Goal: Information Seeking & Learning: Check status

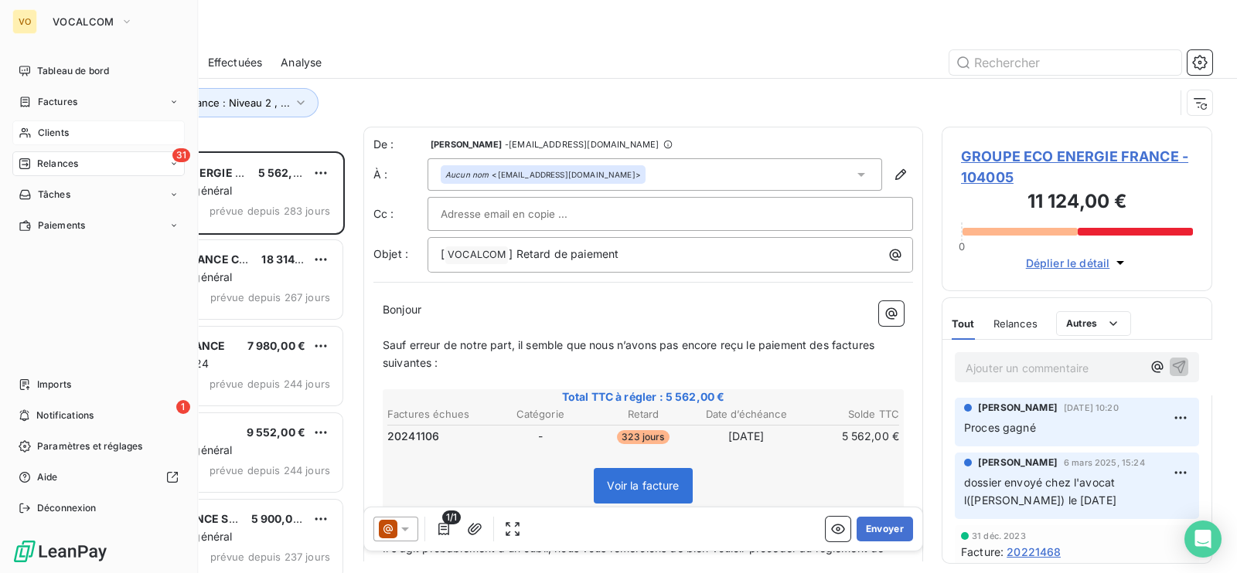
click at [43, 130] on span "Clients" at bounding box center [53, 133] width 31 height 14
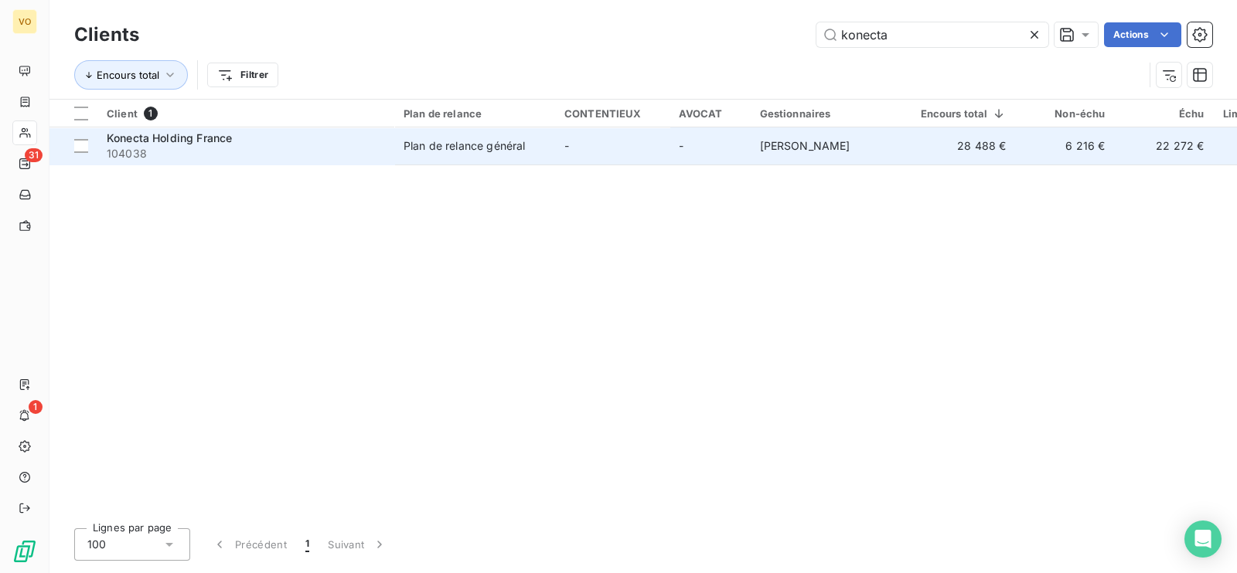
type input "konecta"
click at [657, 138] on td "-" at bounding box center [612, 146] width 114 height 37
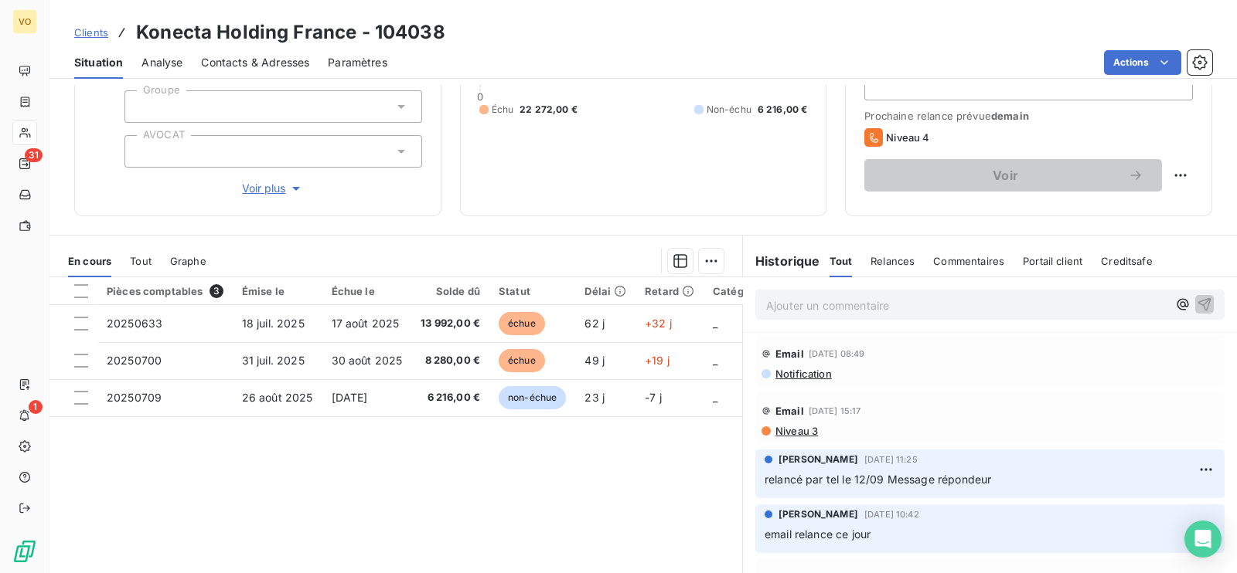
scroll to position [96, 0]
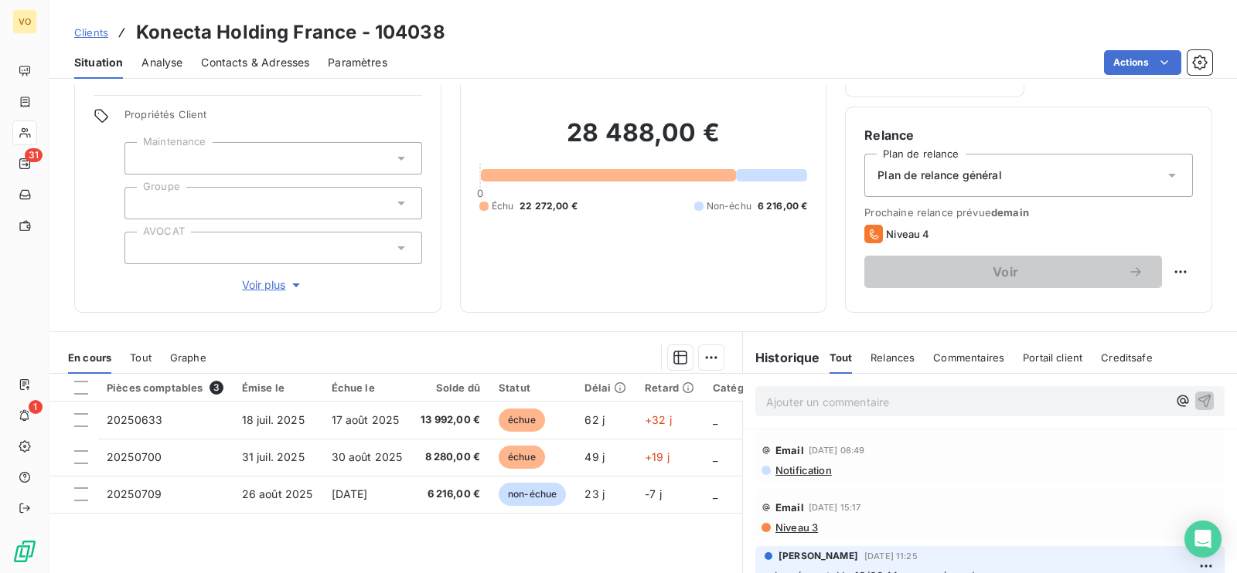
drag, startPoint x: 827, startPoint y: 407, endPoint x: 844, endPoint y: 376, distance: 35.3
click at [826, 408] on p "Ajouter un commentaire ﻿" at bounding box center [966, 402] width 401 height 19
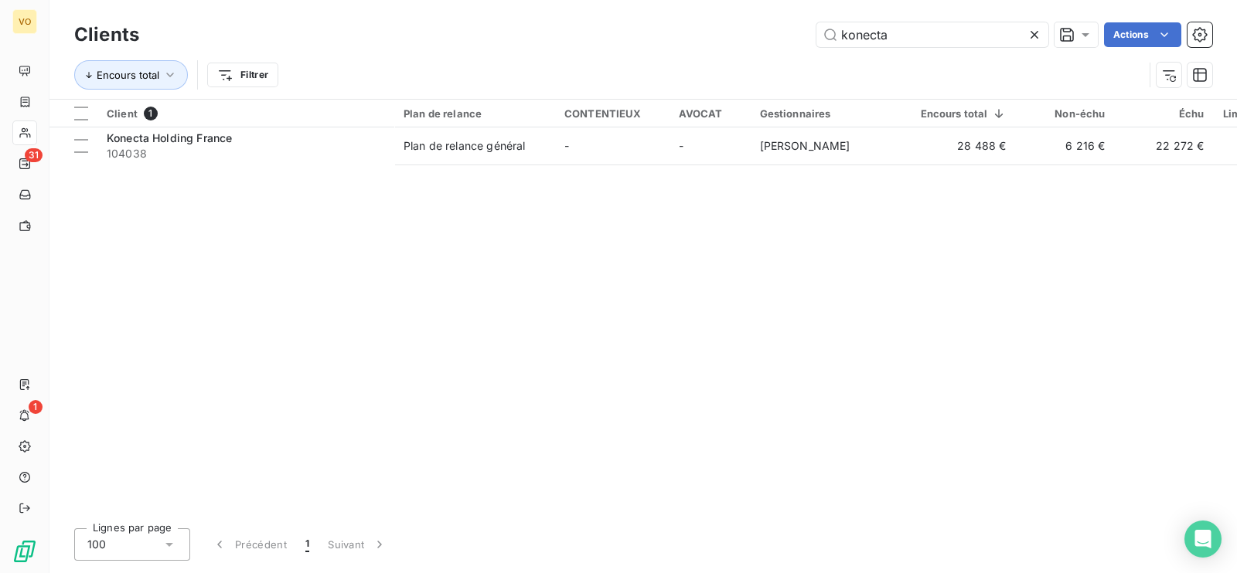
click at [1036, 29] on icon at bounding box center [1033, 34] width 15 height 15
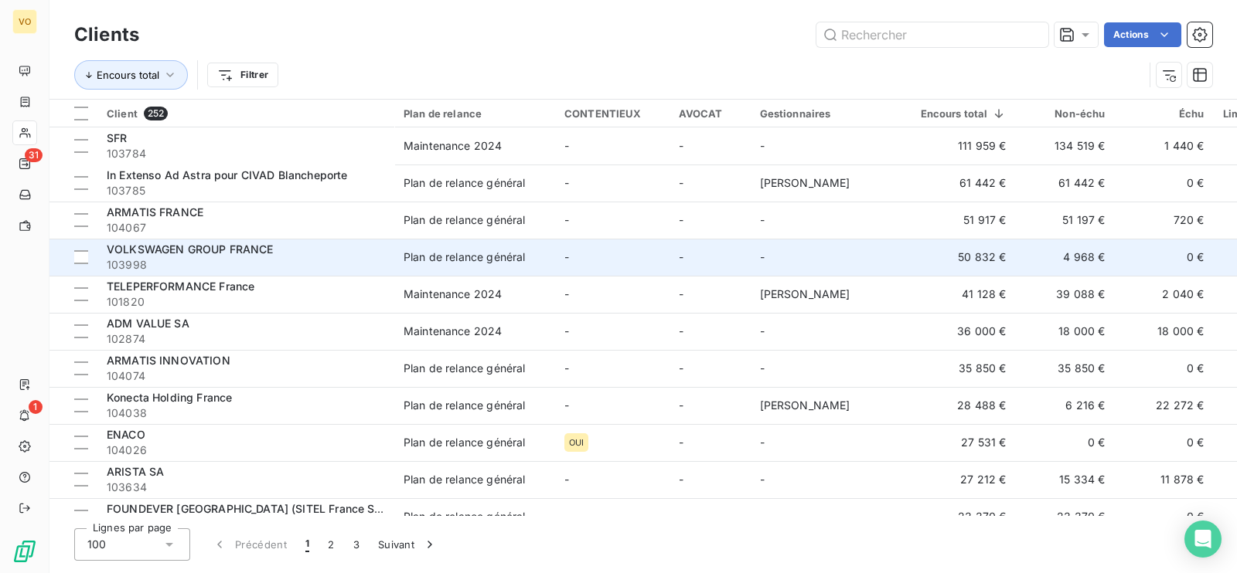
click at [155, 259] on span "103998" at bounding box center [246, 264] width 278 height 15
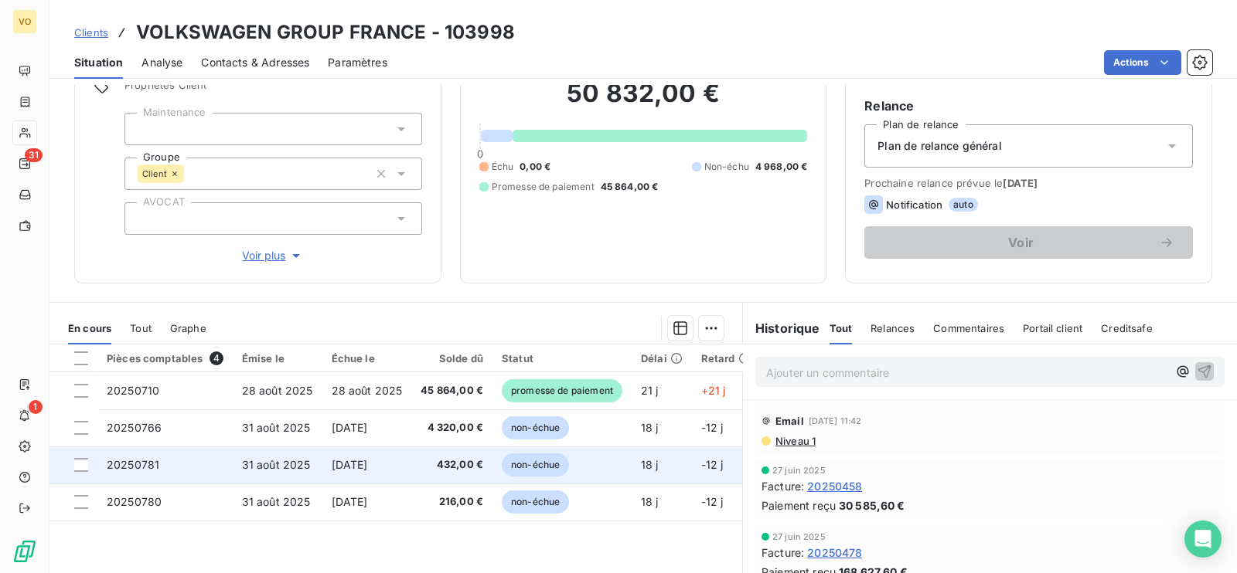
scroll to position [96, 0]
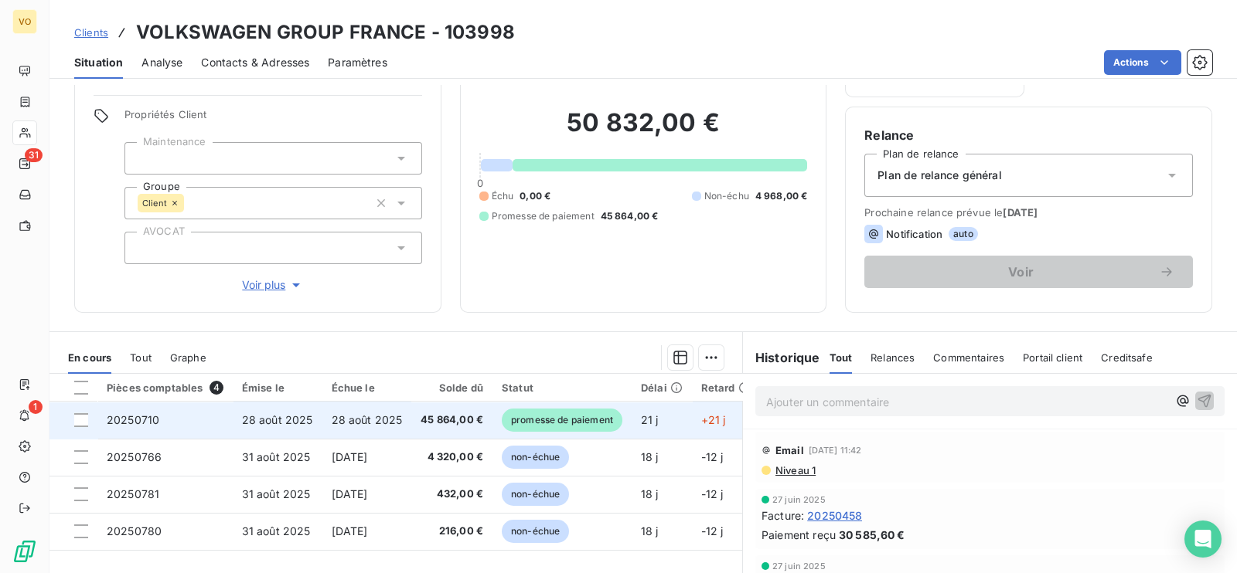
click at [498, 417] on td "promesse de paiement" at bounding box center [561, 420] width 139 height 37
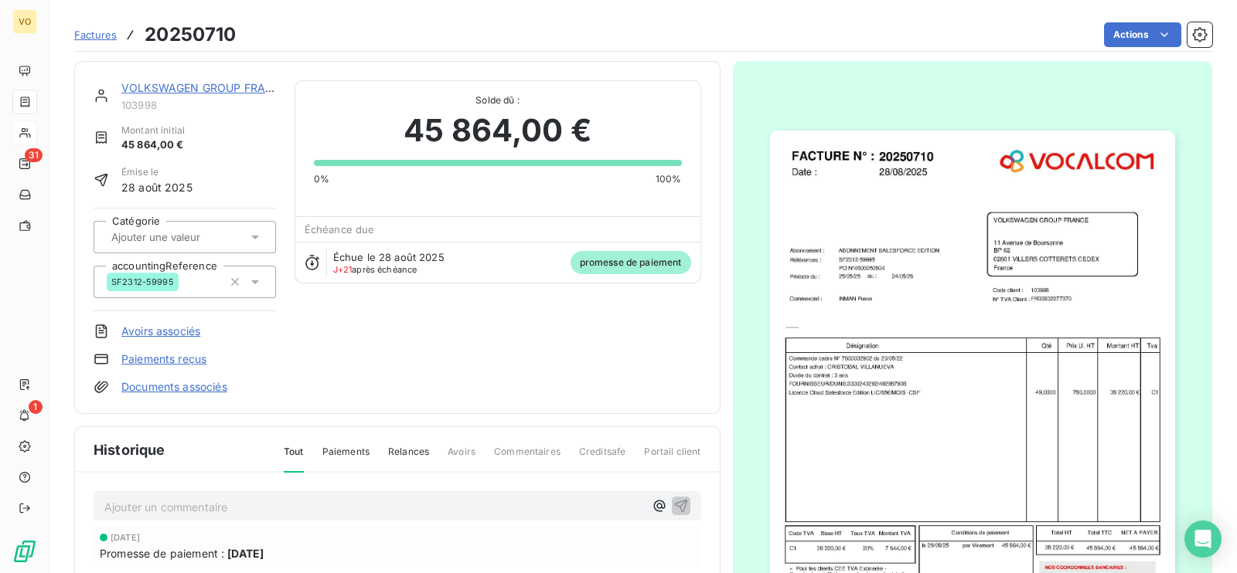
click at [502, 322] on html "VO 31 1 Factures 20250710 Actions VOLKSWAGEN GROUP FRANCE 103998 Montant initia…" at bounding box center [618, 286] width 1237 height 573
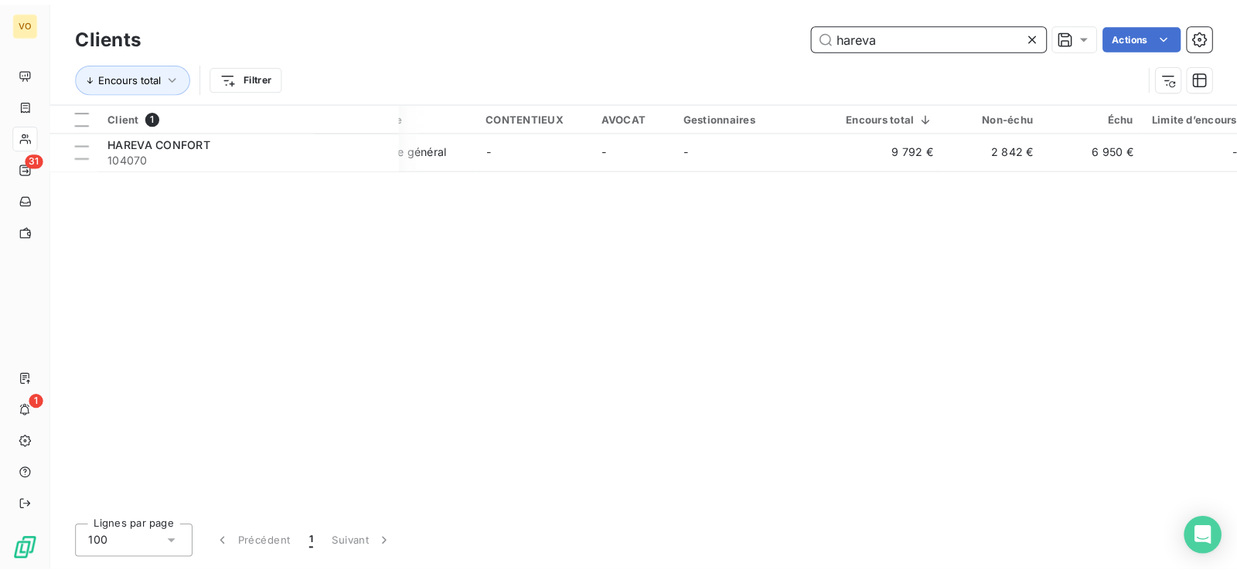
scroll to position [0, 84]
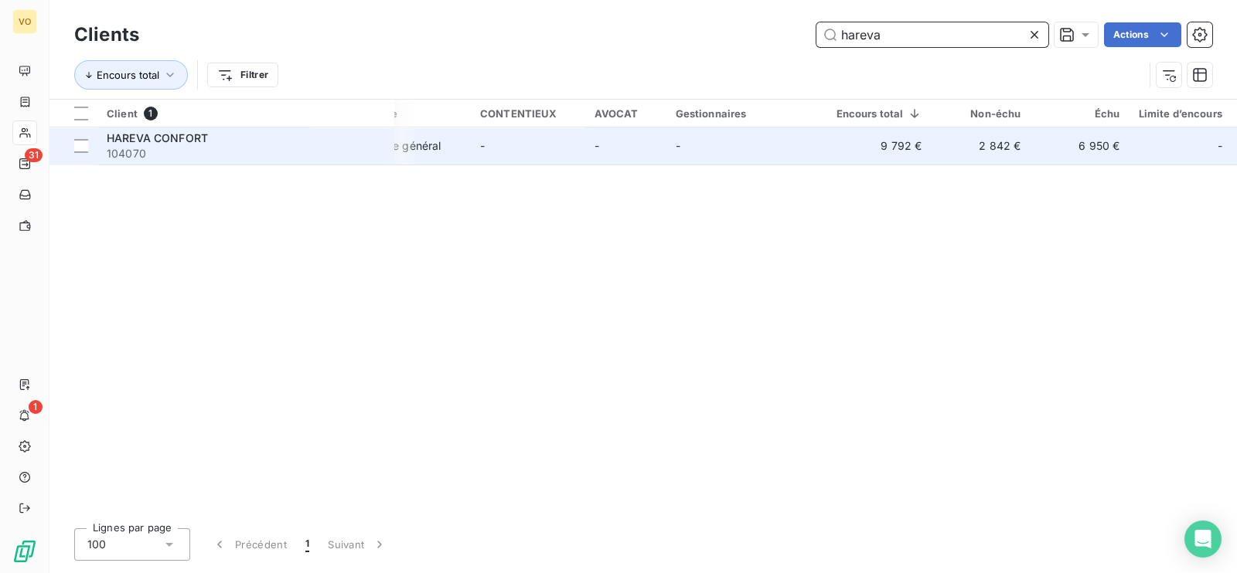
type input "hareva"
click at [394, 148] on td "HAREVA CONFORT 104070" at bounding box center [245, 146] width 297 height 37
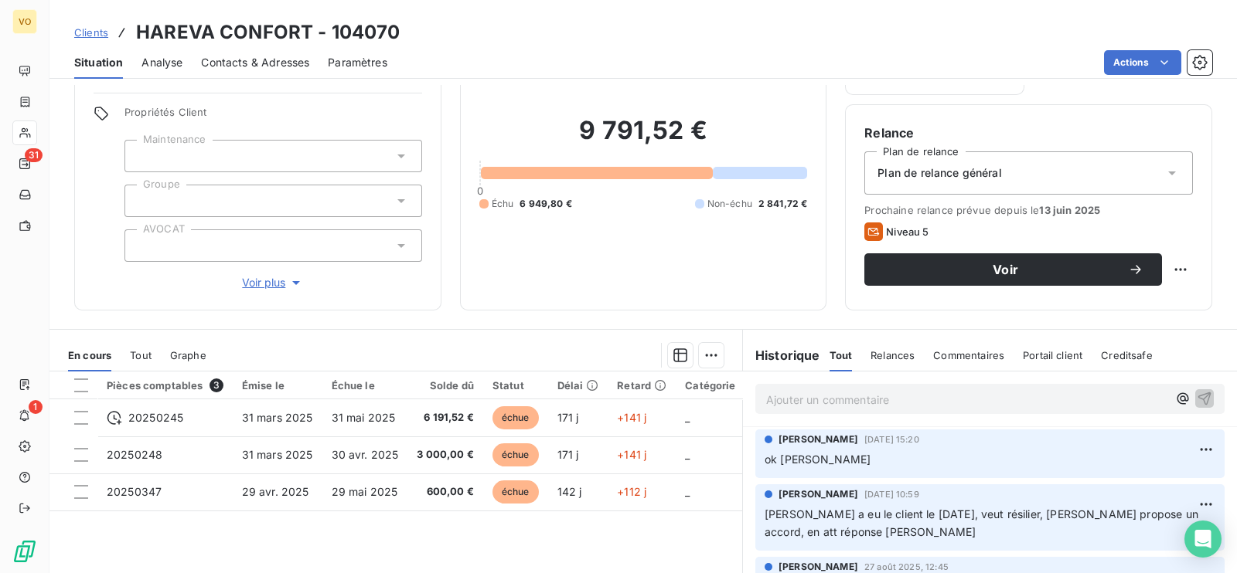
scroll to position [240, 0]
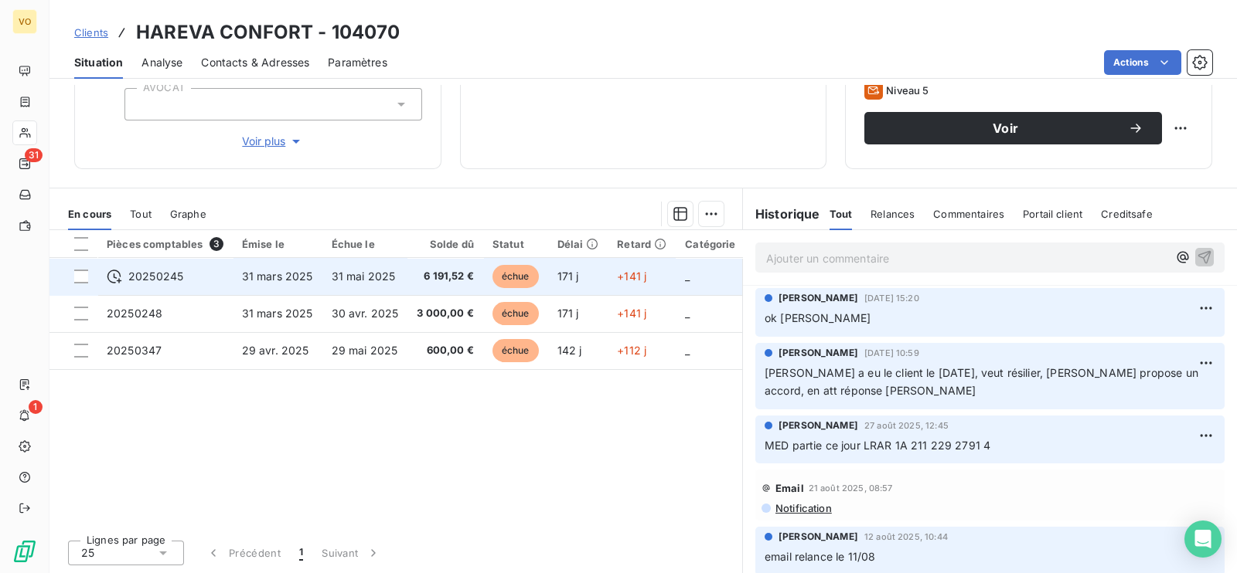
click at [278, 277] on span "31 mars 2025" at bounding box center [277, 276] width 71 height 13
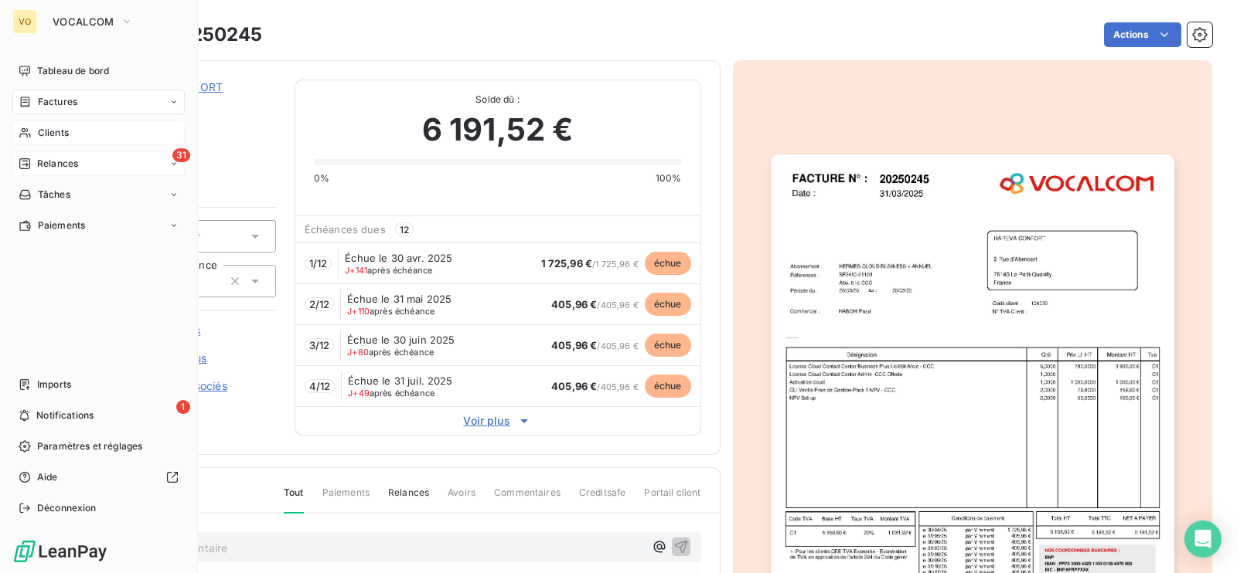
click at [42, 164] on span "Relances" at bounding box center [57, 164] width 41 height 14
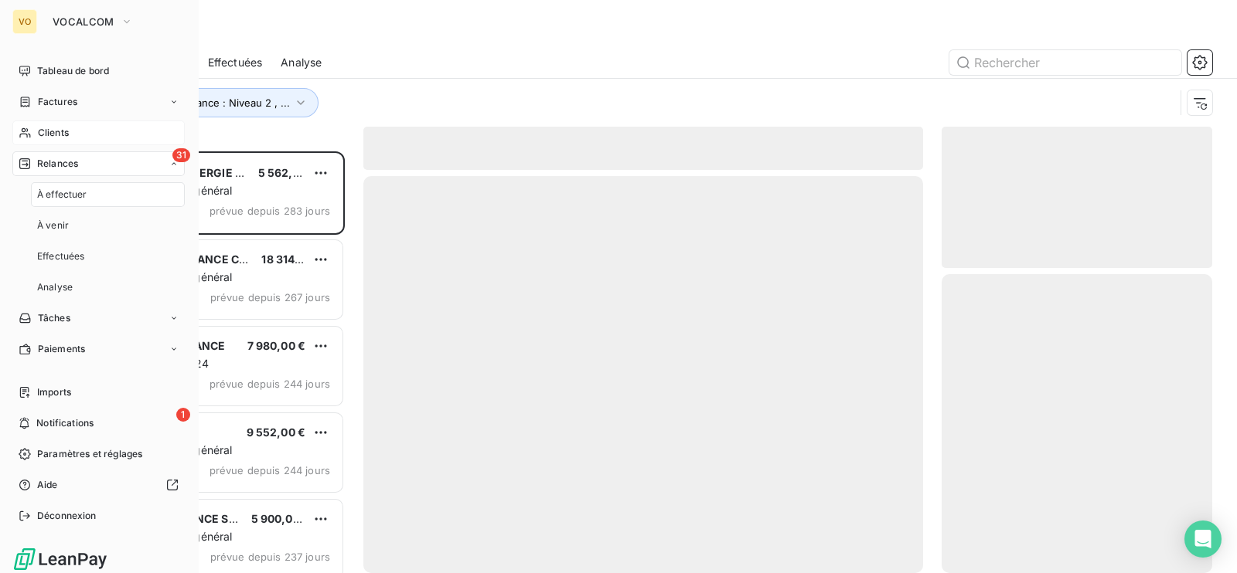
scroll to position [407, 255]
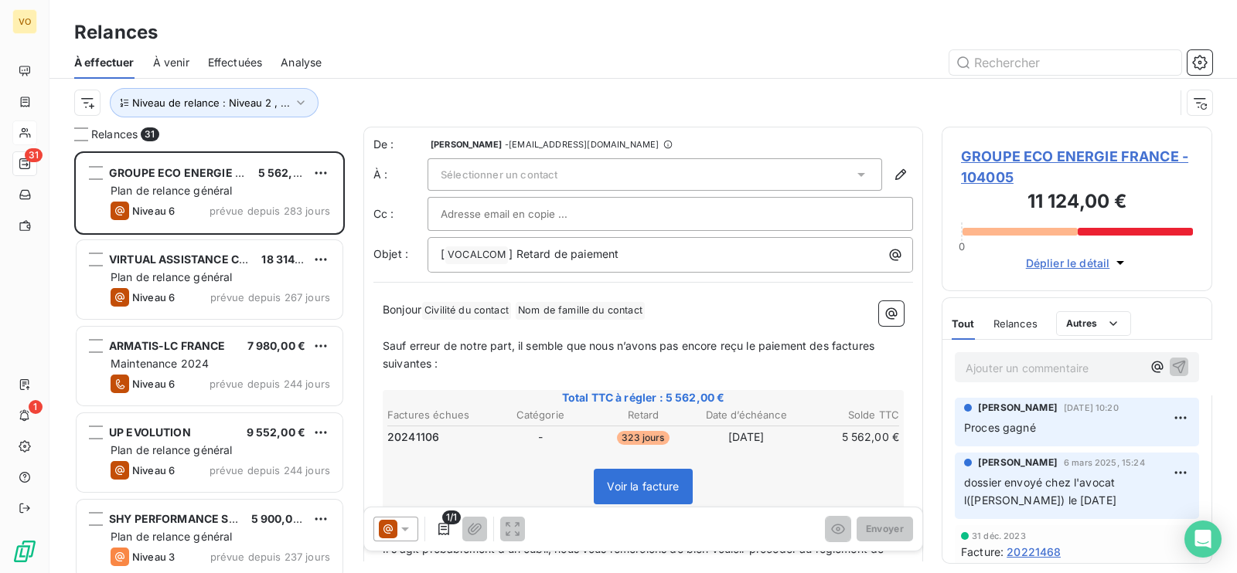
click at [510, 44] on div "Relances" at bounding box center [642, 33] width 1187 height 28
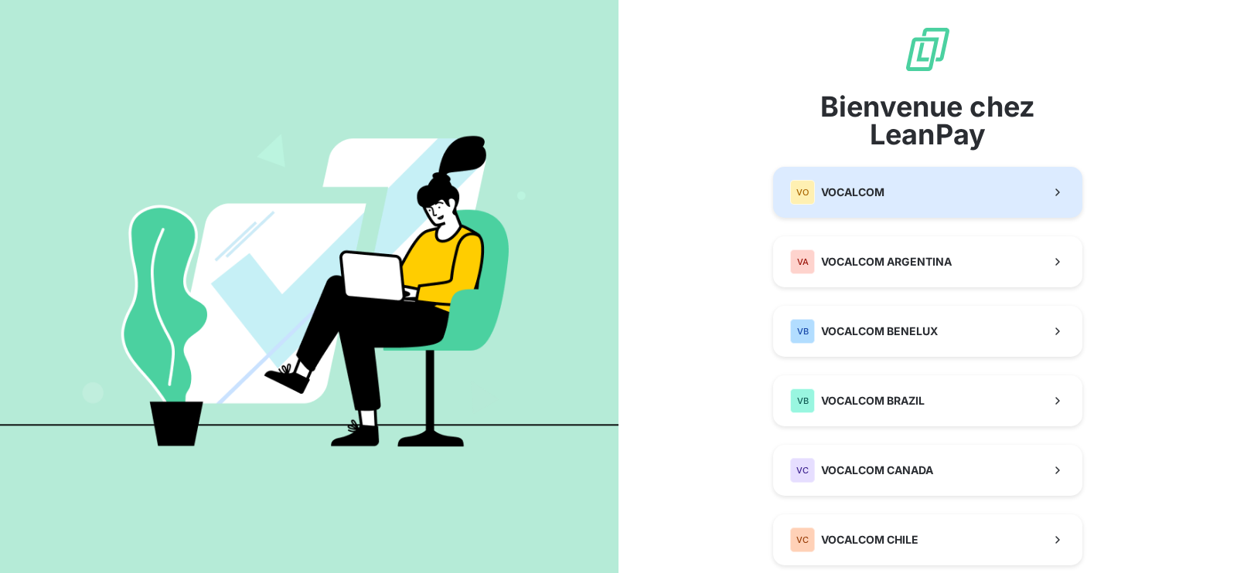
click at [850, 191] on span "VOCALCOM" at bounding box center [852, 192] width 63 height 15
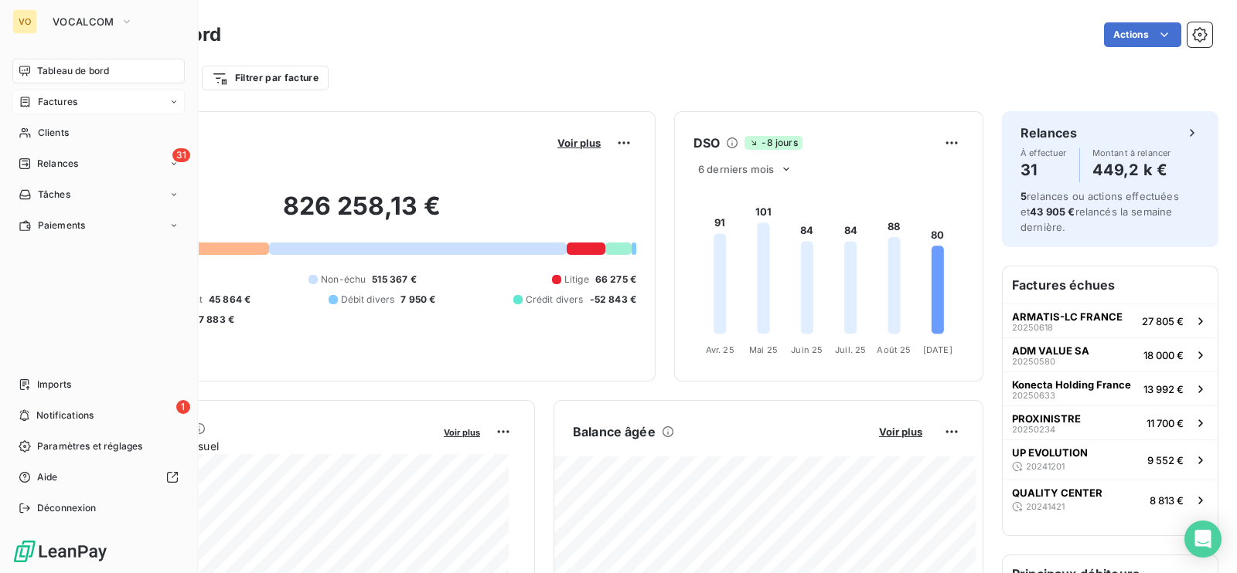
click at [56, 105] on span "Factures" at bounding box center [57, 102] width 39 height 14
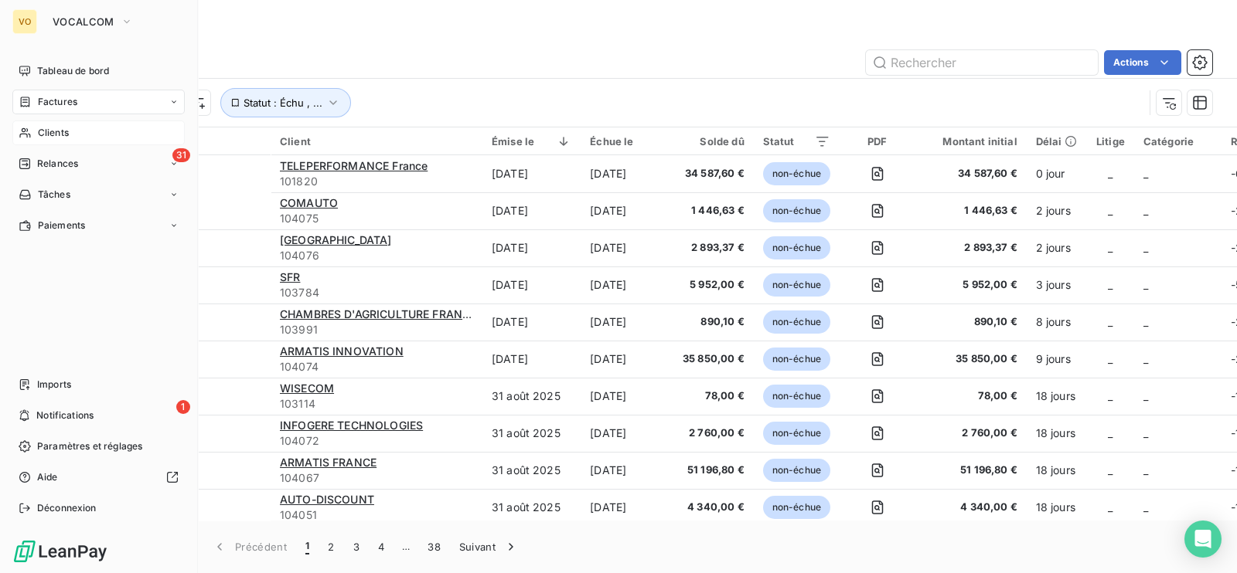
click at [52, 134] on span "Clients" at bounding box center [53, 133] width 31 height 14
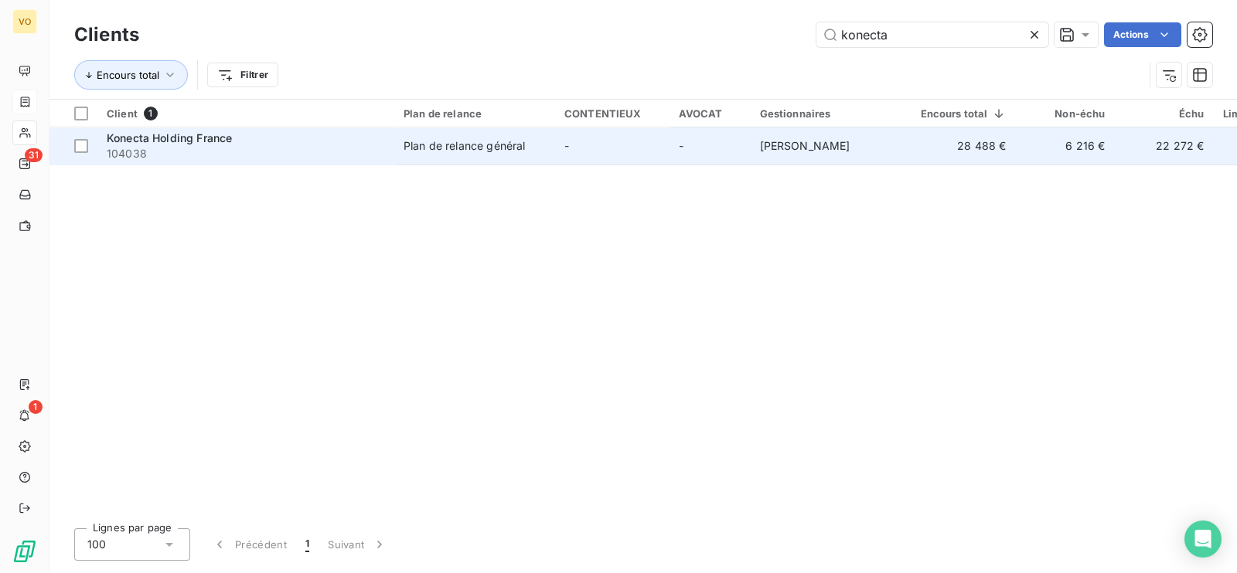
type input "konecta"
click at [220, 151] on span "104038" at bounding box center [246, 153] width 278 height 15
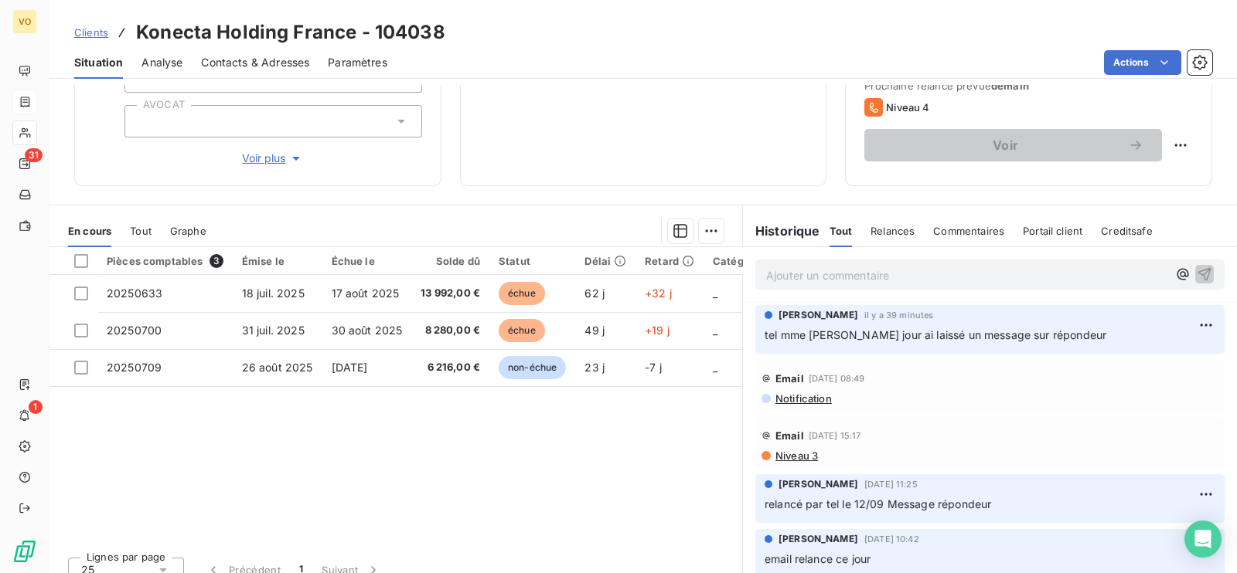
scroll to position [240, 0]
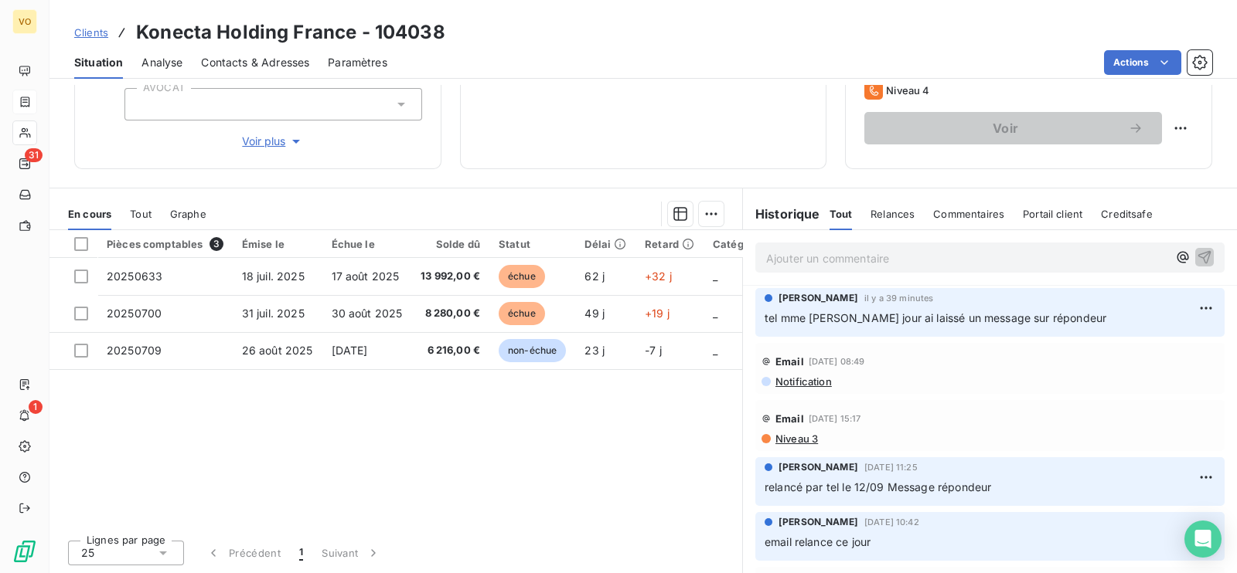
click at [441, 437] on div "Pièces comptables 3 Émise le Échue le Solde dû Statut Délai Retard Catégorie ac…" at bounding box center [395, 379] width 693 height 298
click at [383, 412] on div "Pièces comptables 3 Émise le Échue le Solde dû Statut Délai Retard Catégorie ac…" at bounding box center [395, 379] width 693 height 298
click at [353, 423] on div "Pièces comptables 3 Émise le Échue le Solde dû Statut Délai Retard Catégorie ac…" at bounding box center [395, 379] width 693 height 298
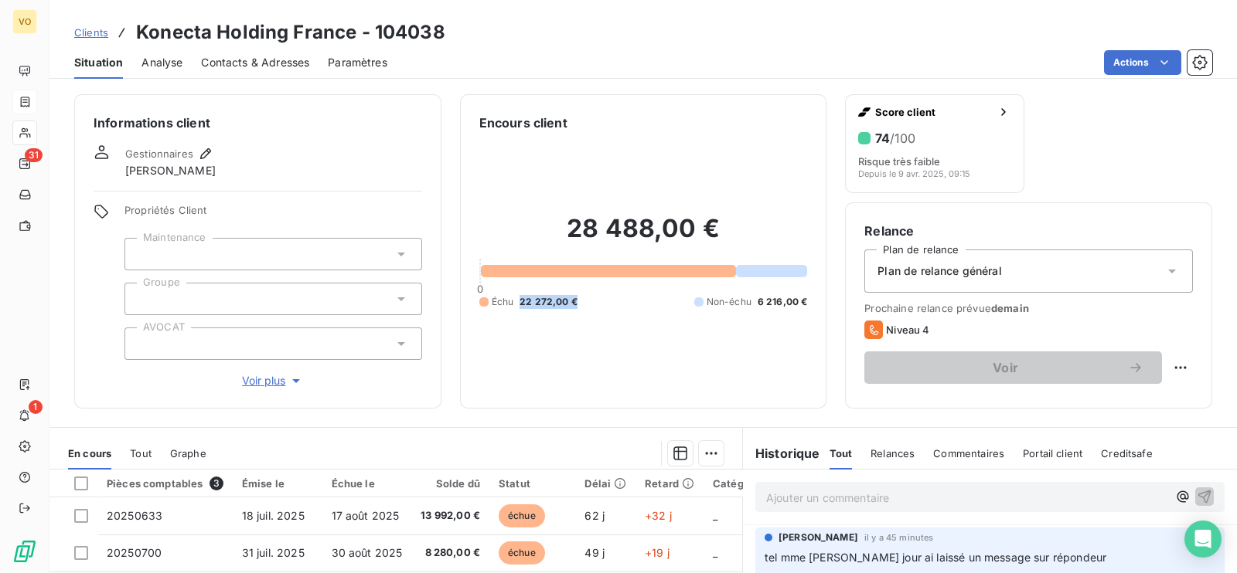
drag, startPoint x: 514, startPoint y: 301, endPoint x: 577, endPoint y: 303, distance: 63.4
click at [577, 303] on div "Échu 22 272,00 € Non-échu 6 216,00 €" at bounding box center [643, 302] width 328 height 14
copy span "22 272,00 €"
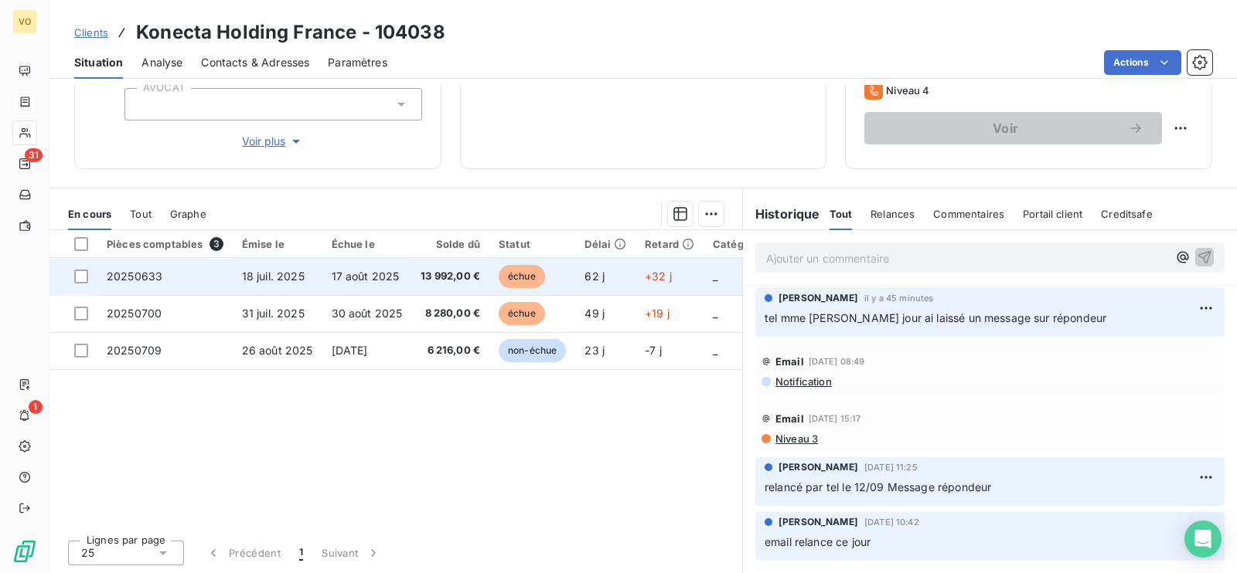
scroll to position [240, 0]
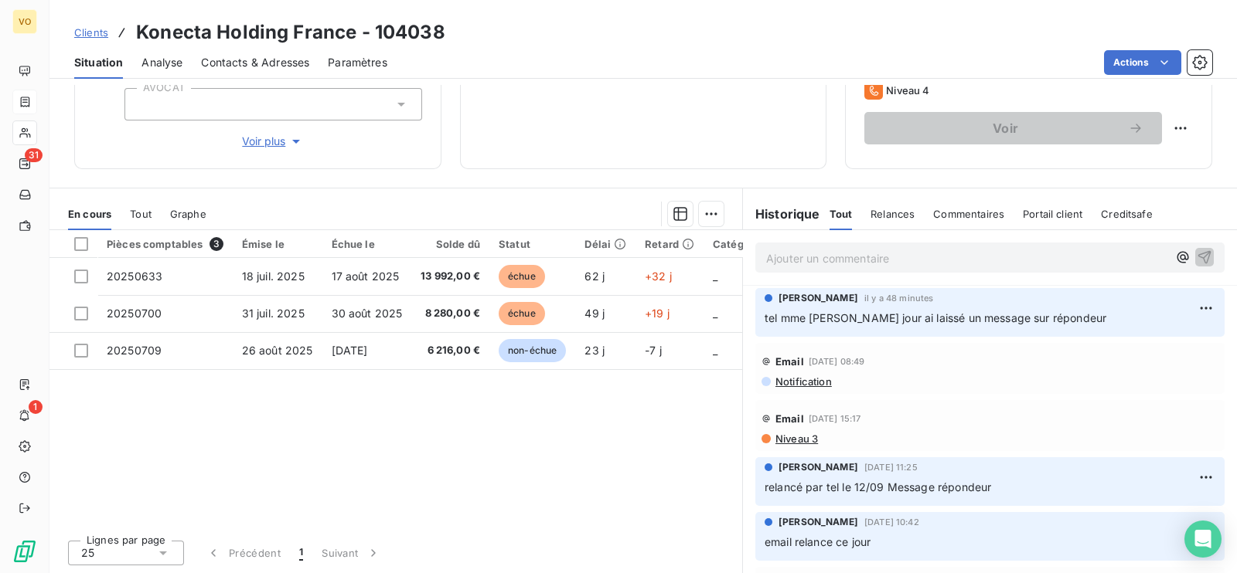
click at [410, 451] on div "Pièces comptables 3 Émise le Échue le Solde dû Statut Délai Retard Catégorie ac…" at bounding box center [395, 379] width 693 height 298
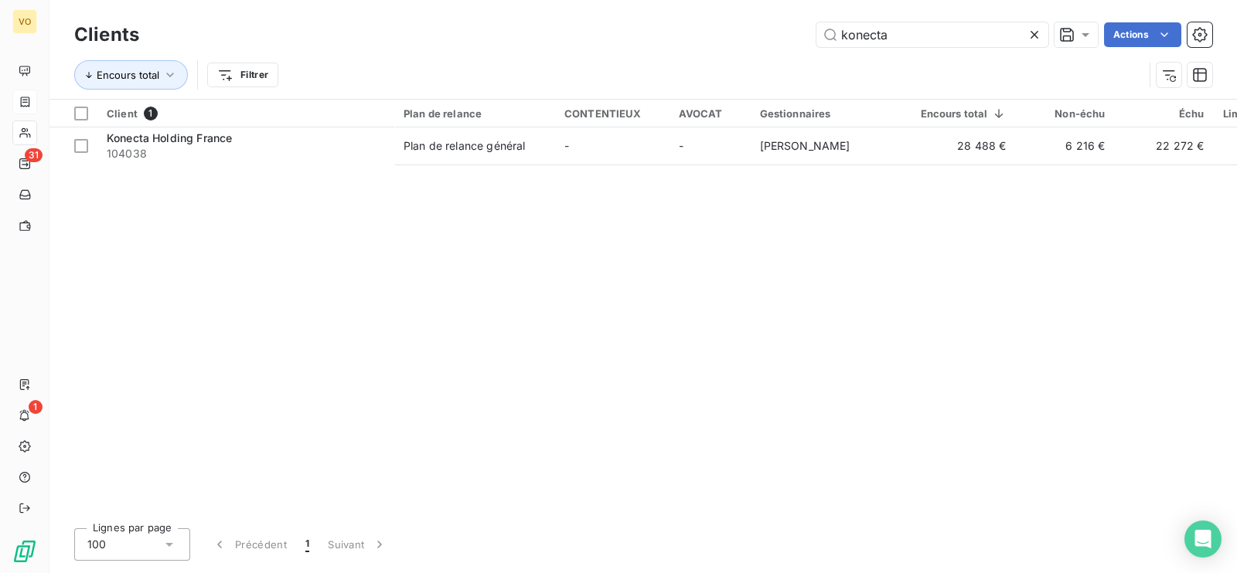
click at [374, 299] on div "Client 1 Plan de relance CONTENTIEUX AVOCAT Gestionnaires Encours total Non-éch…" at bounding box center [642, 308] width 1187 height 417
click at [533, 293] on div "Client 1 Plan de relance CONTENTIEUX AVOCAT Gestionnaires Encours total Non-éch…" at bounding box center [642, 308] width 1187 height 417
click at [385, 338] on div "Client 1 Plan de relance CONTENTIEUX AVOCAT Gestionnaires Encours total Non-éch…" at bounding box center [642, 308] width 1187 height 417
click at [471, 293] on div "Client 1 Plan de relance CONTENTIEUX AVOCAT Gestionnaires Encours total Non-éch…" at bounding box center [642, 308] width 1187 height 417
click at [552, 293] on div "Client 1 Plan de relance CONTENTIEUX AVOCAT Gestionnaires Encours total Non-éch…" at bounding box center [642, 308] width 1187 height 417
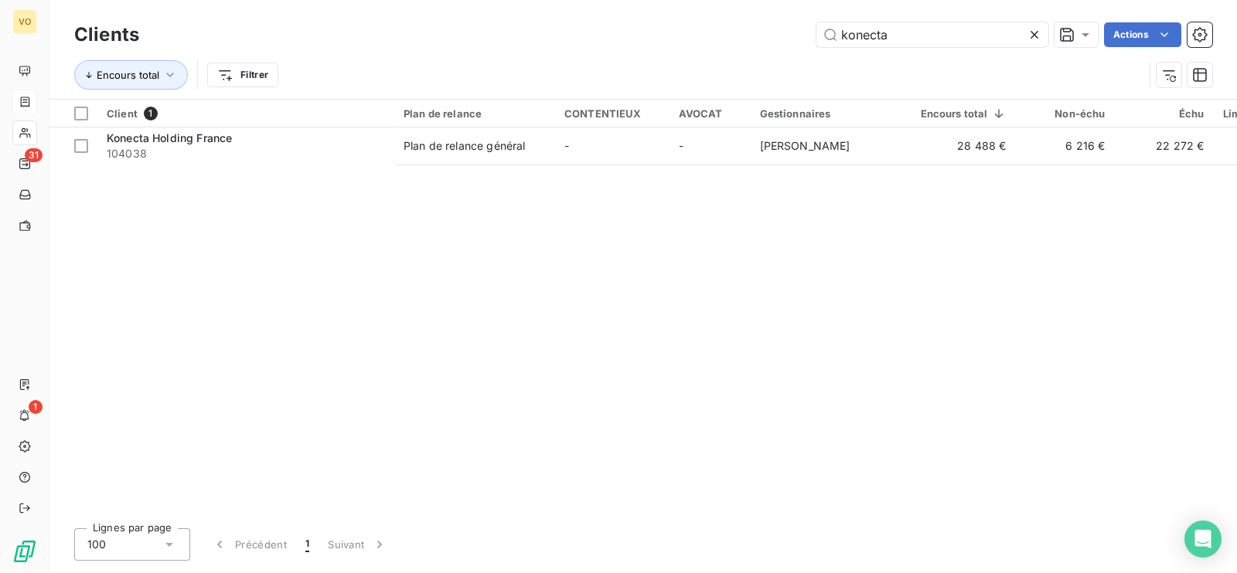
click at [567, 365] on div "Client 1 Plan de relance CONTENTIEUX AVOCAT Gestionnaires Encours total Non-éch…" at bounding box center [642, 308] width 1187 height 417
click at [459, 332] on div "Client 1 Plan de relance CONTENTIEUX AVOCAT Gestionnaires Encours total Non-éch…" at bounding box center [642, 308] width 1187 height 417
click at [375, 251] on div "Client 1 Plan de relance CONTENTIEUX AVOCAT Gestionnaires Encours total Non-éch…" at bounding box center [642, 308] width 1187 height 417
click at [393, 266] on div "Client 1 Plan de relance CONTENTIEUX AVOCAT Gestionnaires Encours total Non-éch…" at bounding box center [642, 308] width 1187 height 417
click at [430, 284] on div "Client 1 Plan de relance CONTENTIEUX AVOCAT Gestionnaires Encours total Non-éch…" at bounding box center [642, 308] width 1187 height 417
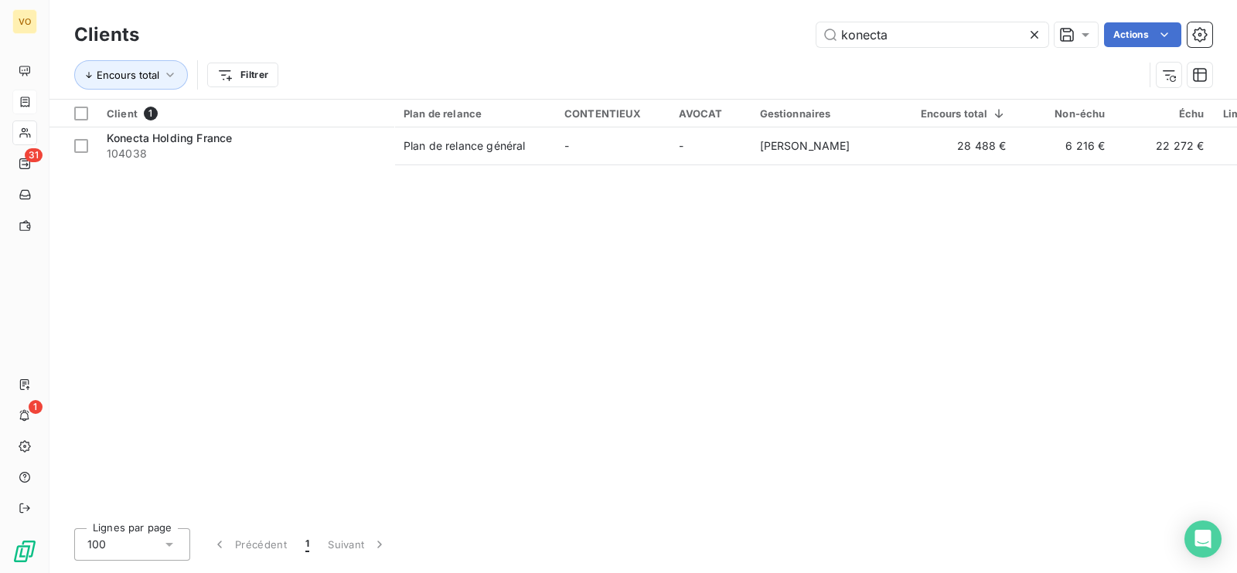
click at [316, 249] on div "Client 1 Plan de relance CONTENTIEUX AVOCAT Gestionnaires Encours total Non-éch…" at bounding box center [642, 308] width 1187 height 417
click at [573, 277] on div "Client 1 Plan de relance CONTENTIEUX AVOCAT Gestionnaires Encours total Non-éch…" at bounding box center [642, 308] width 1187 height 417
click at [435, 271] on div "Client 1 Plan de relance CONTENTIEUX AVOCAT Gestionnaires Encours total Non-éch…" at bounding box center [642, 308] width 1187 height 417
click at [469, 265] on div "Client 1 Plan de relance CONTENTIEUX AVOCAT Gestionnaires Encours total Non-éch…" at bounding box center [642, 308] width 1187 height 417
click at [470, 264] on div "Client 1 Plan de relance CONTENTIEUX AVOCAT Gestionnaires Encours total Non-éch…" at bounding box center [642, 308] width 1187 height 417
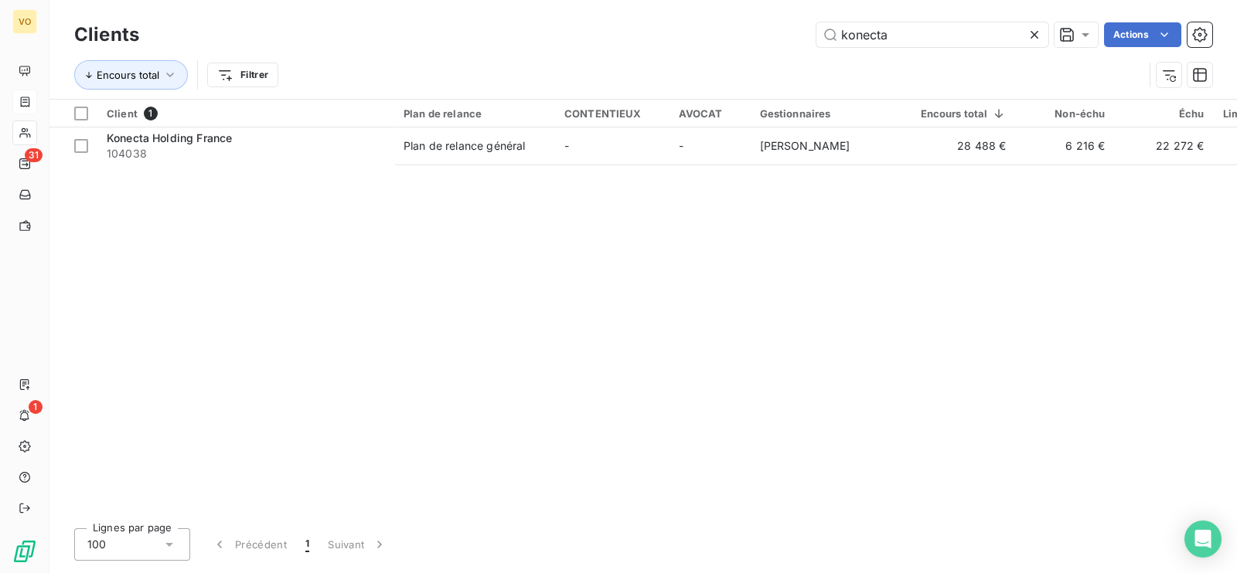
click at [485, 261] on div "Client 1 Plan de relance CONTENTIEUX AVOCAT Gestionnaires Encours total Non-éch…" at bounding box center [642, 308] width 1187 height 417
click at [305, 255] on div "Client 1 Plan de relance CONTENTIEUX AVOCAT Gestionnaires Encours total Non-éch…" at bounding box center [642, 308] width 1187 height 417
click at [340, 259] on div "Client 1 Plan de relance CONTENTIEUX AVOCAT Gestionnaires Encours total Non-éch…" at bounding box center [642, 308] width 1187 height 417
click at [410, 259] on div "Client 1 Plan de relance CONTENTIEUX AVOCAT Gestionnaires Encours total Non-éch…" at bounding box center [642, 308] width 1187 height 417
